Goal: Complete application form: Complete application form

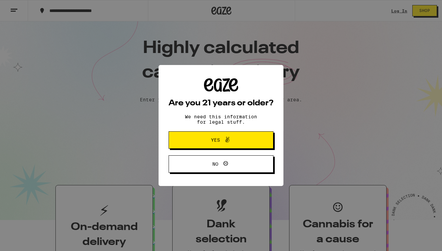
click at [222, 141] on span at bounding box center [225, 140] width 11 height 9
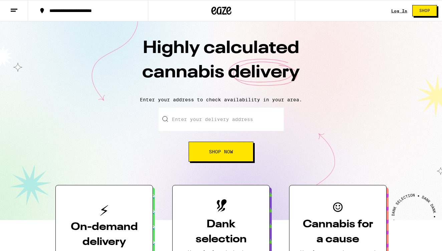
click at [399, 9] on link "Log In" at bounding box center [399, 11] width 16 height 4
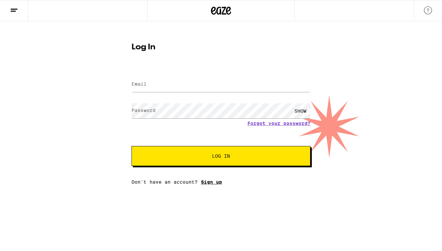
click at [206, 185] on link "Sign up" at bounding box center [211, 181] width 21 height 5
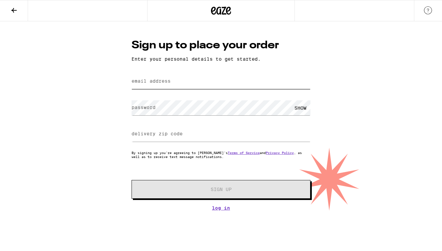
type input "[EMAIL_ADDRESS][DOMAIN_NAME]"
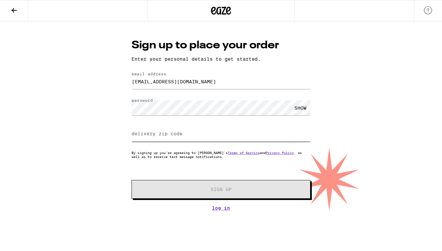
click at [246, 135] on input "delivery zip code" at bounding box center [220, 134] width 179 height 15
type input "91364"
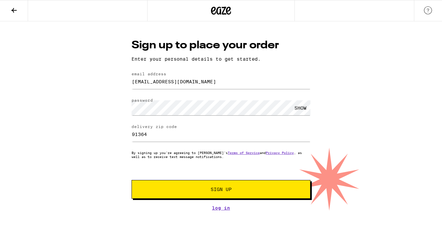
click at [169, 196] on button "Sign Up" at bounding box center [220, 189] width 179 height 19
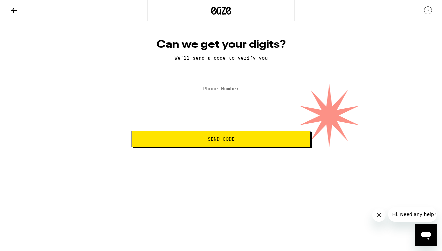
click at [222, 90] on label "Phone Number" at bounding box center [221, 88] width 36 height 5
type input "[PHONE_NUMBER]"
click at [205, 141] on span "Send Code" at bounding box center [220, 139] width 167 height 5
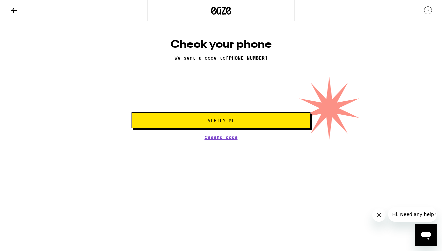
click at [191, 98] on input "tel" at bounding box center [190, 89] width 13 height 20
type input "9"
type input "2"
type input "9"
type input "2"
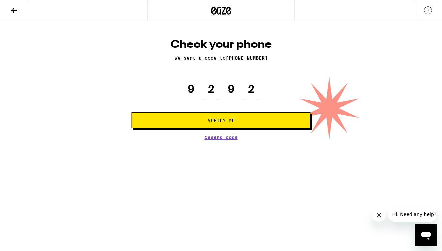
click at [188, 118] on button "Verify Me" at bounding box center [220, 120] width 179 height 16
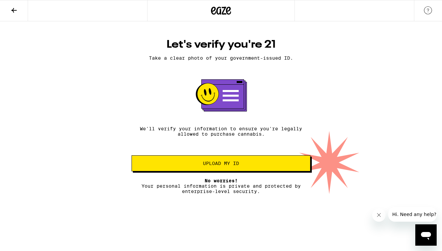
click at [204, 164] on span "Upload my ID" at bounding box center [221, 163] width 36 height 5
click at [207, 166] on span "Upload my ID" at bounding box center [221, 163] width 36 height 5
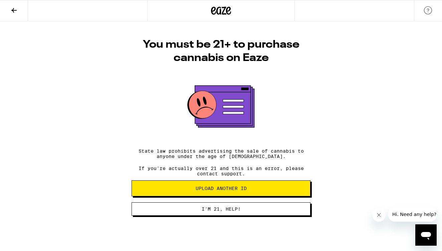
click at [408, 213] on span "Hi. Need any help?" at bounding box center [414, 214] width 44 height 5
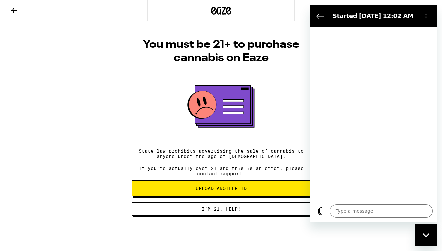
type textarea "x"
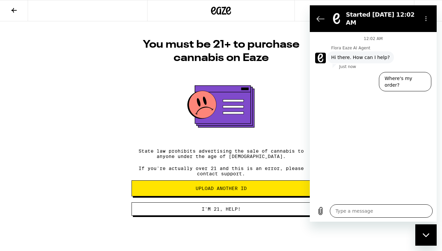
click at [354, 211] on textarea at bounding box center [381, 211] width 103 height 13
type textarea "i"
type textarea "x"
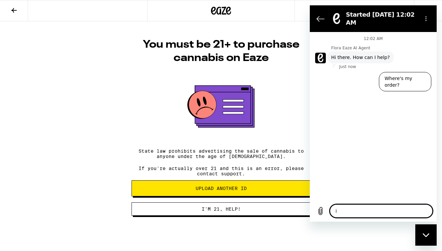
type textarea "I"
type textarea "x"
type textarea "I n"
type textarea "x"
type textarea "I ne"
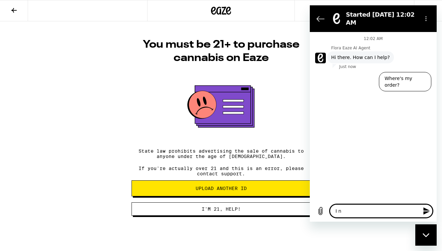
type textarea "x"
type textarea "I nee"
type textarea "x"
type textarea "I need"
type textarea "x"
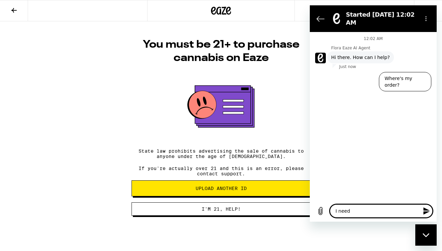
type textarea "I need"
type textarea "x"
type textarea "I need t"
type textarea "x"
type textarea "I need to"
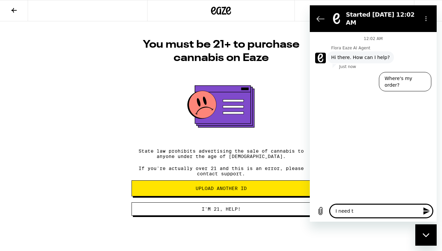
type textarea "x"
type textarea "I need to"
type textarea "x"
type textarea "I need to u"
type textarea "x"
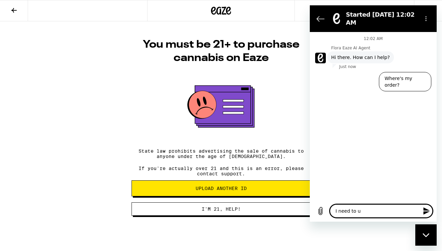
type textarea "I need to up"
type textarea "x"
type textarea "I need to upl"
type textarea "x"
type textarea "I need to uplo"
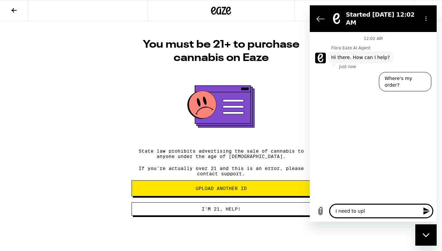
type textarea "x"
type textarea "I need to uploa"
type textarea "x"
type textarea "I need to upload"
type textarea "x"
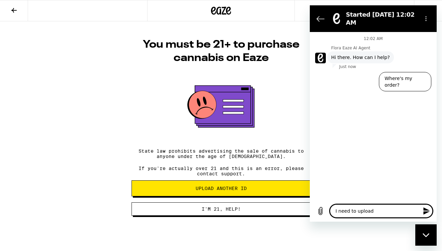
type textarea "I need to upload"
type textarea "x"
type textarea "I need to upload m"
type textarea "x"
type textarea "I need to upload my"
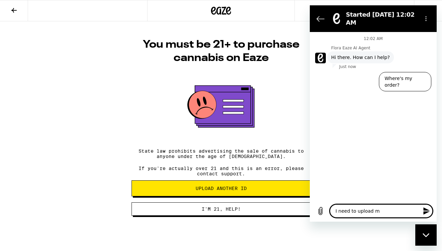
type textarea "x"
type textarea "I need to upload my"
type textarea "x"
type textarea "I need to upload my m"
type textarea "x"
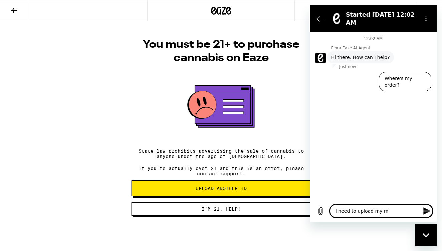
type textarea "I need to upload my me"
type textarea "x"
type textarea "I need to upload my med"
type textarea "x"
type textarea "I need to upload my medi"
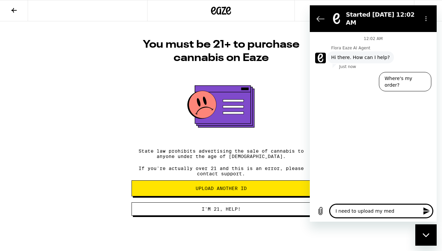
type textarea "x"
type textarea "I need to upload my medic"
type textarea "x"
type textarea "I need to upload my medica"
type textarea "x"
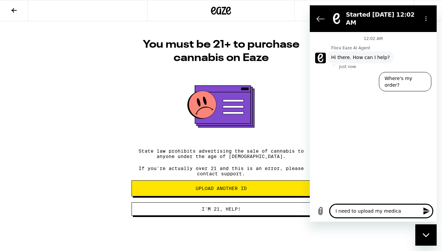
type textarea "I need to upload my medical"
type textarea "x"
type textarea "I need to upload my medical"
type textarea "x"
type textarea "I need to upload my medical c"
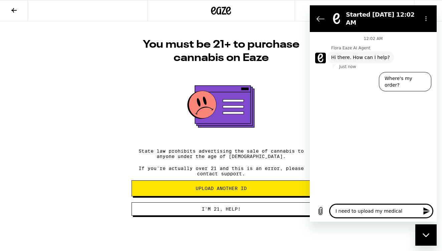
type textarea "x"
type textarea "I need to upload my medical ca"
type textarea "x"
type textarea "I need to upload my medical car"
type textarea "x"
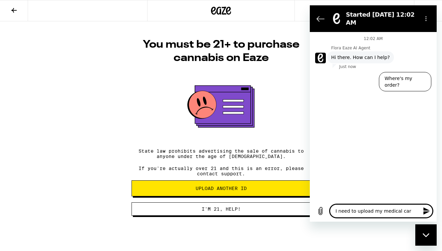
type textarea "I need to upload my medical card"
type textarea "x"
type textarea "I need to upload my medical card"
type textarea "x"
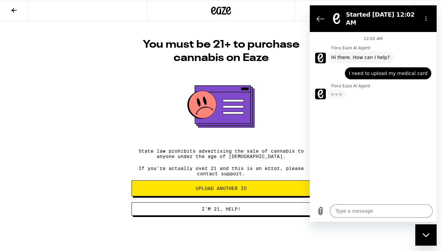
click at [281, 215] on button "I'm 21, Help!" at bounding box center [220, 209] width 179 height 13
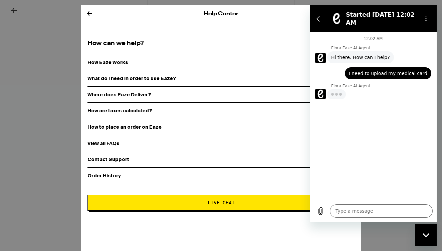
type textarea "x"
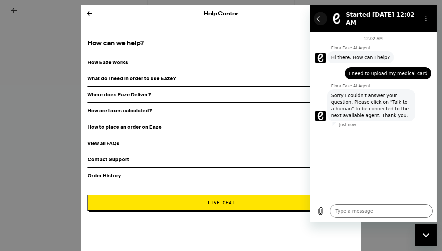
click at [320, 19] on icon "Back to the conversation list" at bounding box center [320, 18] width 7 height 5
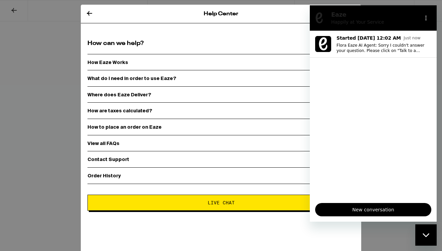
click at [278, 27] on div "Help Center How can we help? How Eaze Works What do I need in order to use Eaze…" at bounding box center [221, 130] width 280 height 251
click at [209, 204] on span "Live Chat" at bounding box center [221, 203] width 27 height 5
click at [213, 198] on button "Live Chat" at bounding box center [220, 203] width 267 height 16
click at [234, 207] on button "Live Chat" at bounding box center [220, 203] width 267 height 16
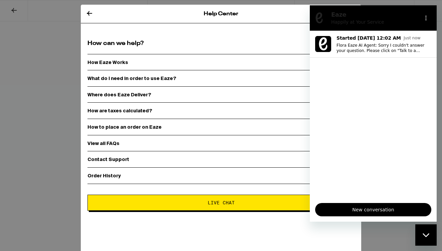
click at [234, 207] on button "Live Chat" at bounding box center [220, 203] width 267 height 16
click at [385, 210] on span "New conversation" at bounding box center [373, 210] width 105 height 8
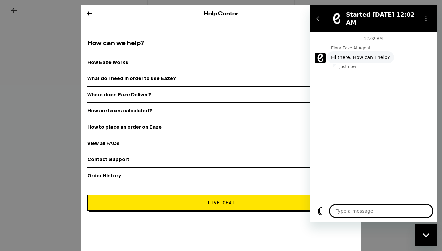
type textarea "x"
type textarea "i"
type textarea "x"
type textarea "I"
type textarea "x"
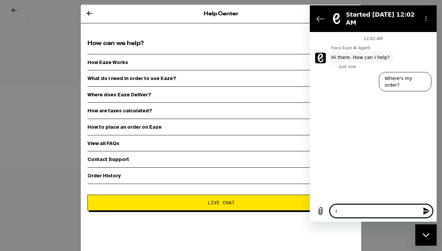
type textarea "I w"
type textarea "x"
type textarea "I wa"
type textarea "x"
type textarea "I wan"
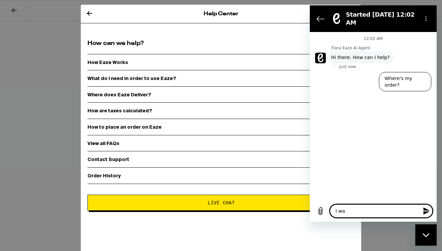
type textarea "x"
type textarea "I [PERSON_NAME]"
type textarea "x"
type textarea "I [PERSON_NAME]"
type textarea "x"
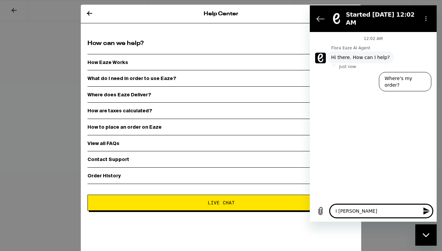
type textarea "I [PERSON_NAME]"
type textarea "x"
type textarea "I wanna"
type textarea "x"
type textarea "I wanna"
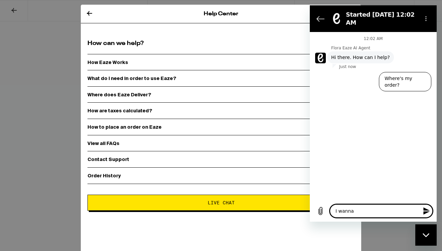
type textarea "x"
type textarea "I wanna c"
type textarea "x"
type textarea "I wanna ch"
type textarea "x"
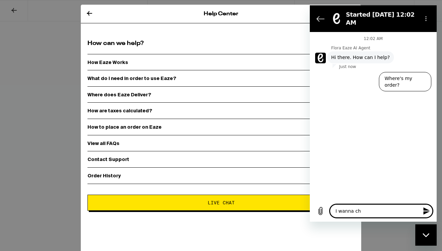
type textarea "I wanna cha"
type textarea "x"
type textarea "I wanna chat"
type textarea "x"
type textarea "I wanna chat"
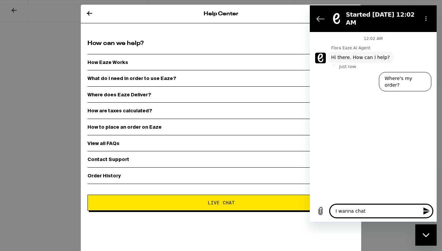
type textarea "x"
type textarea "I wanna chat w"
type textarea "x"
type textarea "I wanna chat wi"
type textarea "x"
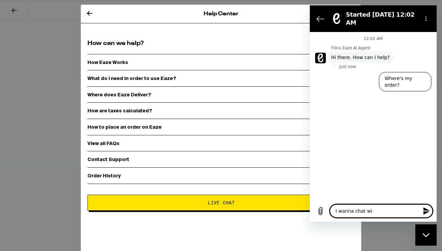
type textarea "I wanna chat wit"
type textarea "x"
type textarea "I wanna chat with"
type textarea "x"
type textarea "I wanna chat with"
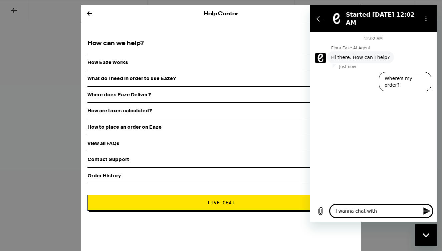
type textarea "x"
type textarea "I wanna chat with a"
type textarea "x"
type textarea "I wanna chat with a"
type textarea "x"
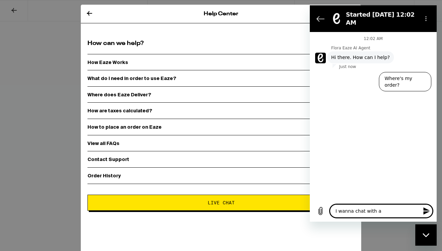
type textarea "I wanna chat with a h"
type textarea "x"
type textarea "I wanna chat with a hu"
type textarea "x"
type textarea "I wanna chat with a hum"
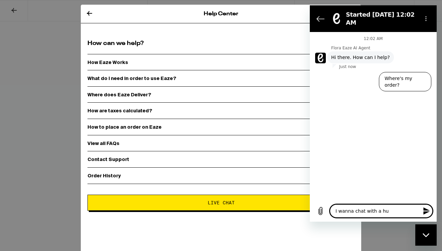
type textarea "x"
type textarea "I wanna chat with a huma"
type textarea "x"
type textarea "I wanna chat with a human"
type textarea "x"
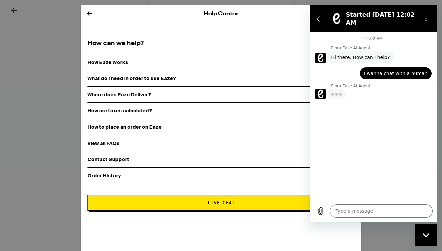
drag, startPoint x: 335, startPoint y: 100, endPoint x: 339, endPoint y: 100, distance: 4.3
click at [335, 100] on div "12:02 AM Flora Eaze AI Agent Flora Eaze AI Agent says: Hi there. How can I help…" at bounding box center [373, 116] width 127 height 168
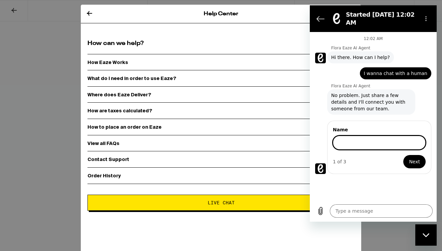
type textarea "x"
type input "Jordan"
drag, startPoint x: 361, startPoint y: 143, endPoint x: 415, endPoint y: 161, distance: 56.1
click at [415, 161] on span "Next" at bounding box center [414, 161] width 11 height 8
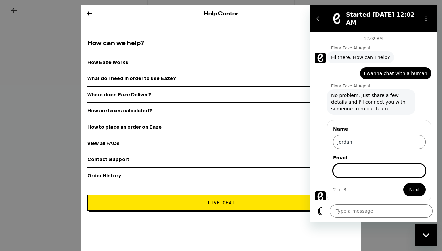
type textarea "x"
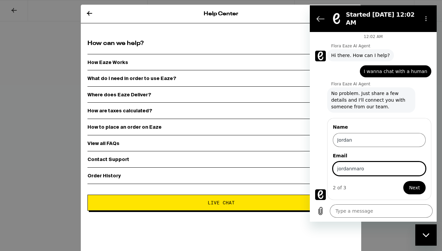
type input "[EMAIL_ADDRESS][DOMAIN_NAME]"
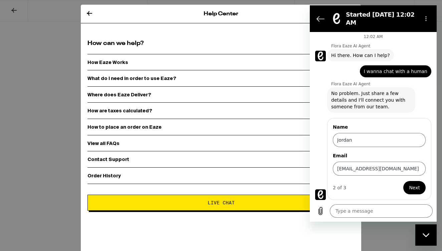
click at [406, 192] on button "Next" at bounding box center [414, 187] width 22 height 13
type textarea "x"
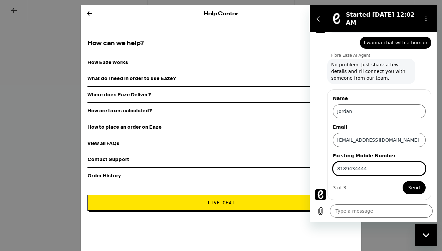
scroll to position [31, 0]
type input "8189434444"
click at [417, 189] on button "Send" at bounding box center [413, 187] width 23 height 13
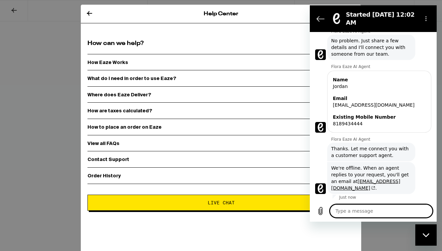
scroll to position [56, 0]
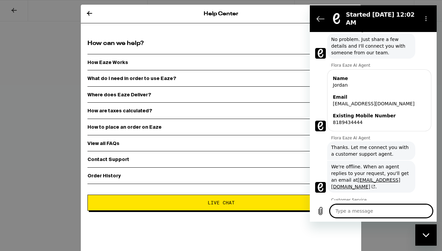
type textarea "x"
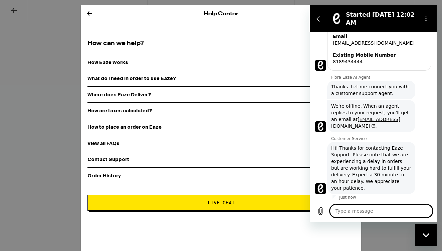
scroll to position [118, 0]
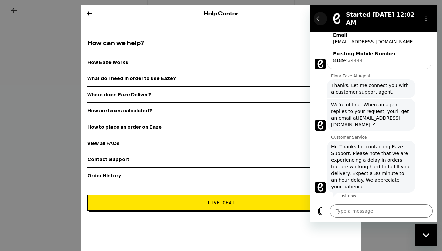
click at [321, 18] on icon "Back to the conversation list" at bounding box center [320, 19] width 8 height 8
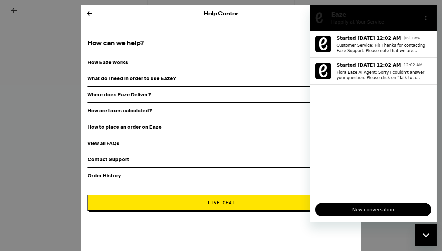
click at [90, 12] on icon at bounding box center [89, 13] width 8 height 8
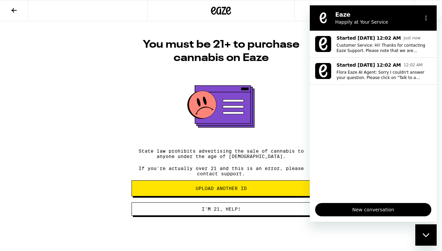
click at [214, 196] on button "Upload another ID" at bounding box center [220, 188] width 179 height 16
